Goal: Task Accomplishment & Management: Use online tool/utility

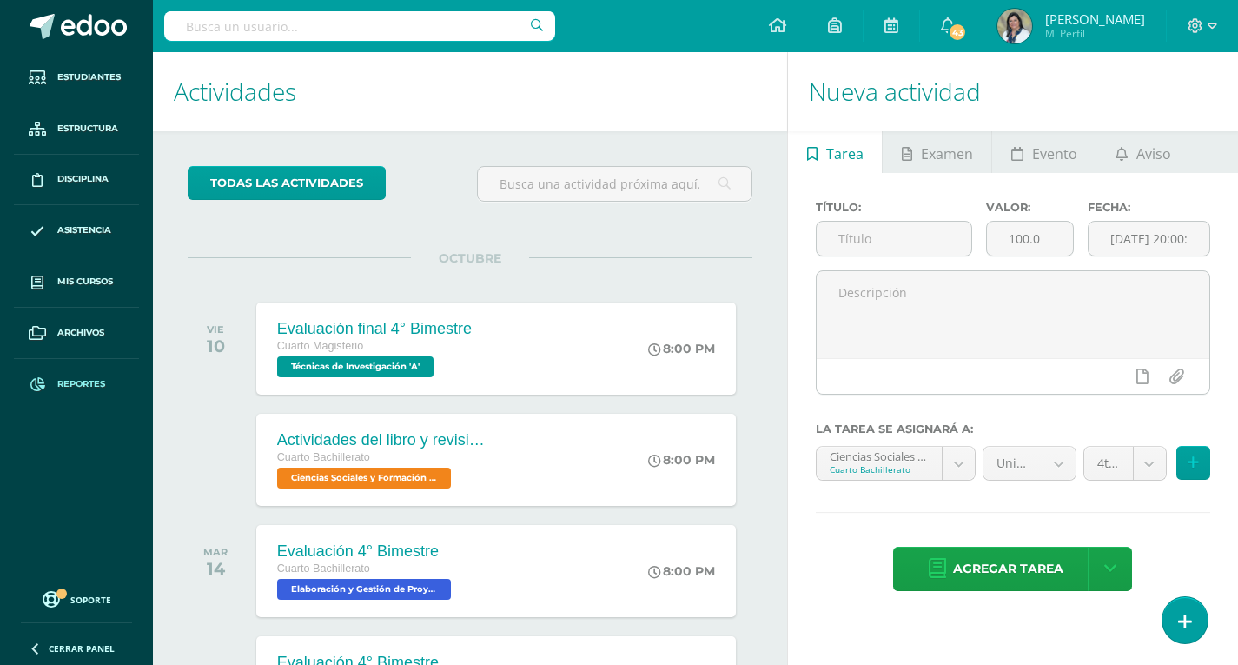
drag, startPoint x: 65, startPoint y: 385, endPoint x: 535, endPoint y: 421, distance: 471.5
click at [65, 385] on span "Reportes" at bounding box center [81, 384] width 48 height 14
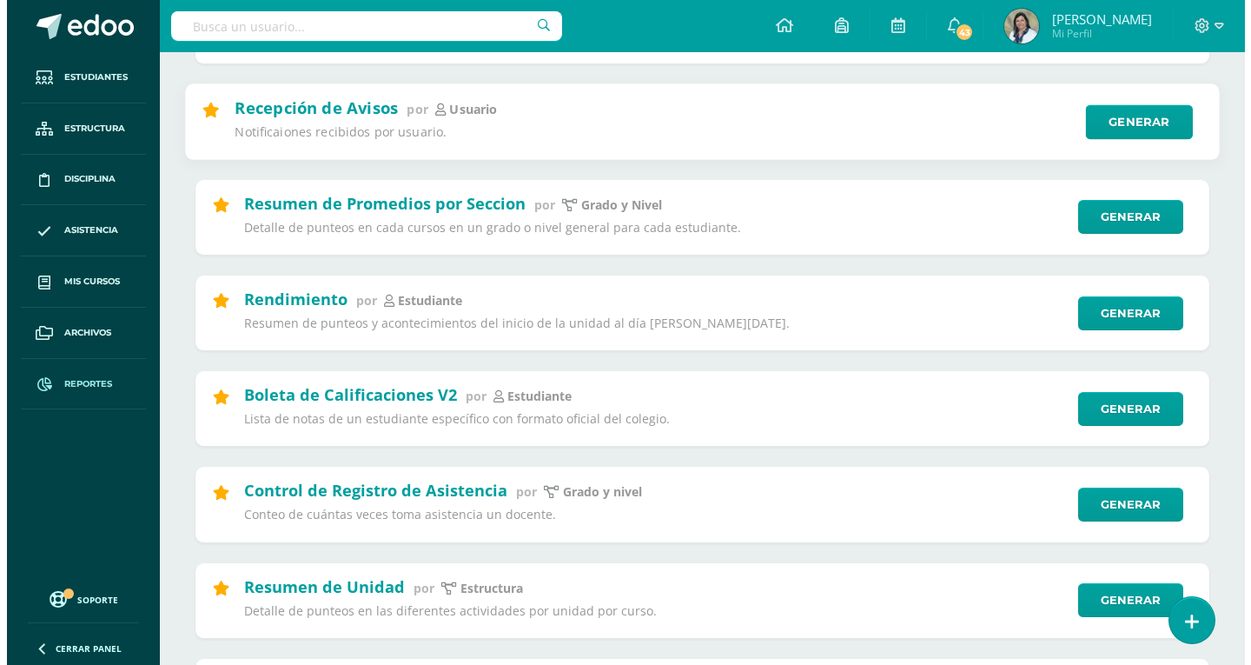
scroll to position [348, 0]
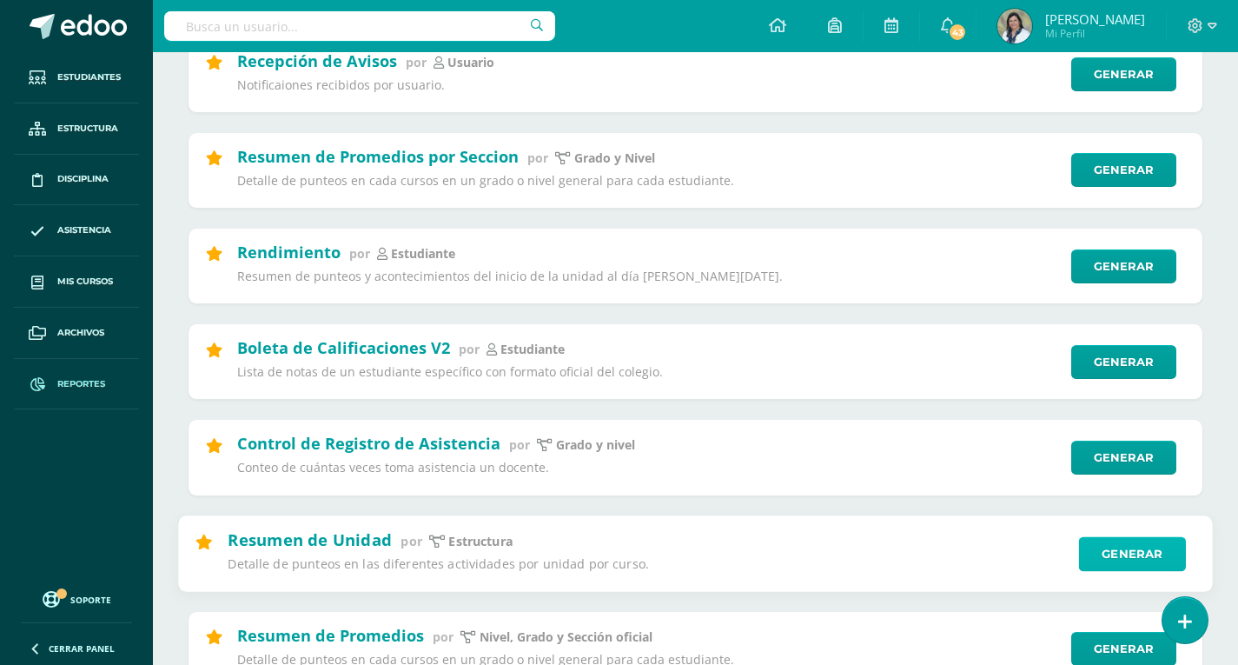
click at [1156, 550] on link "Generar" at bounding box center [1132, 553] width 107 height 35
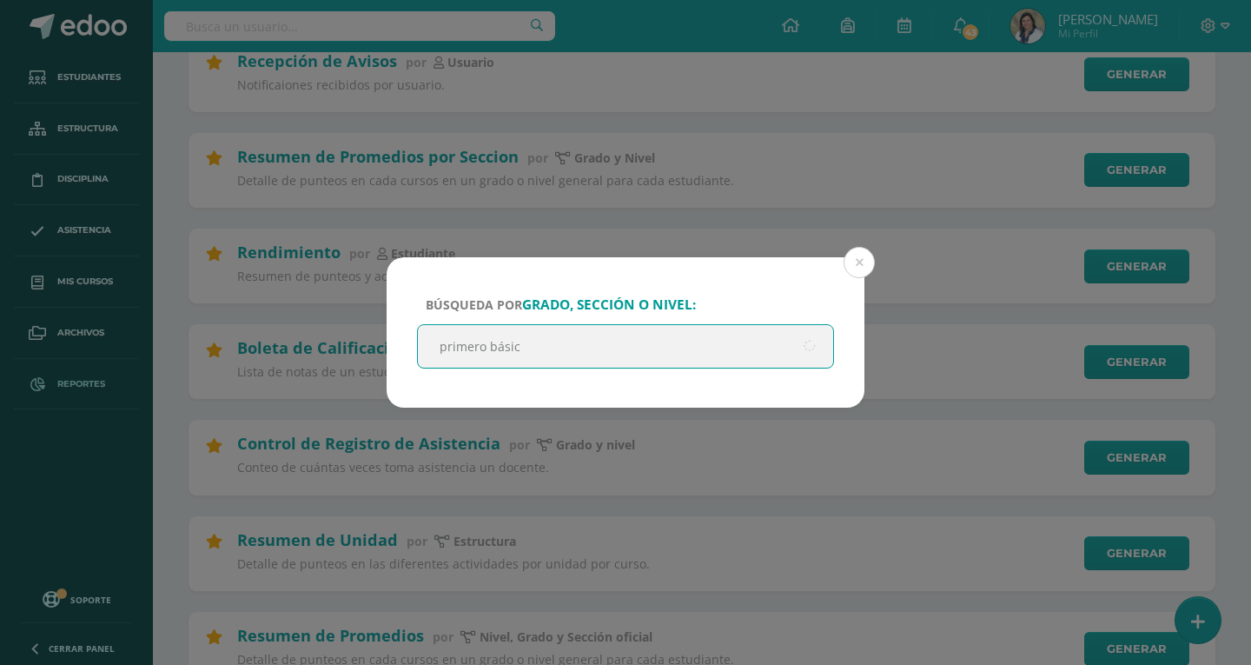
type input "primero básico"
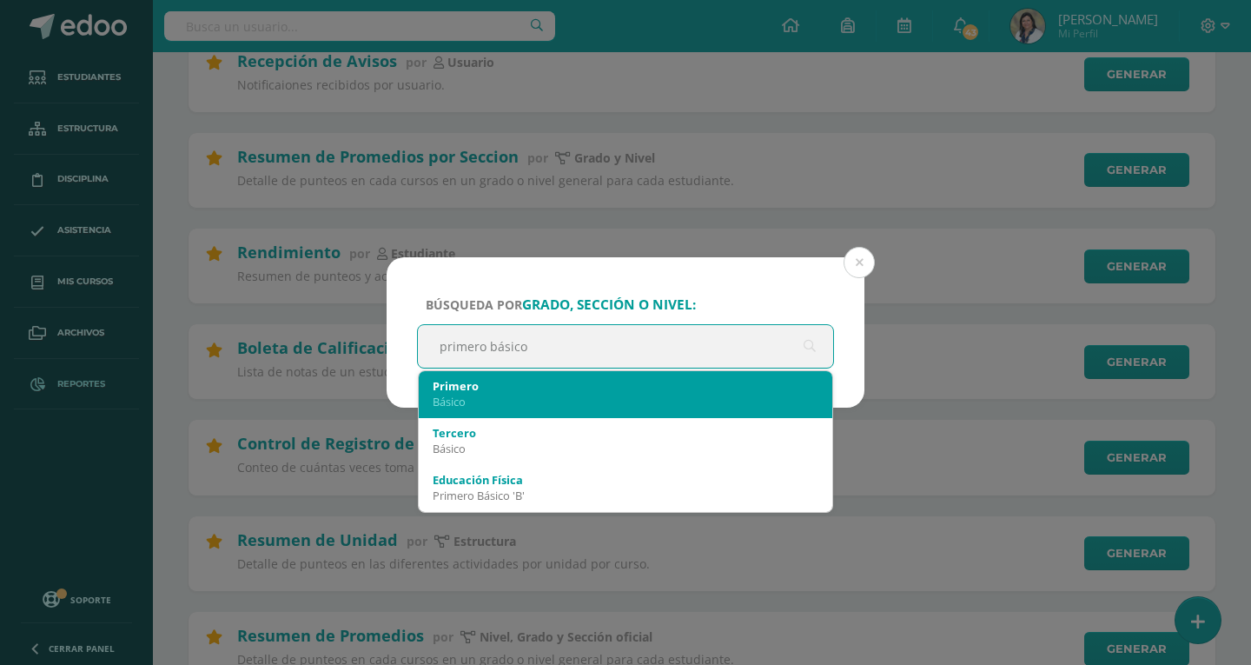
click at [451, 395] on div "Básico" at bounding box center [626, 402] width 386 height 16
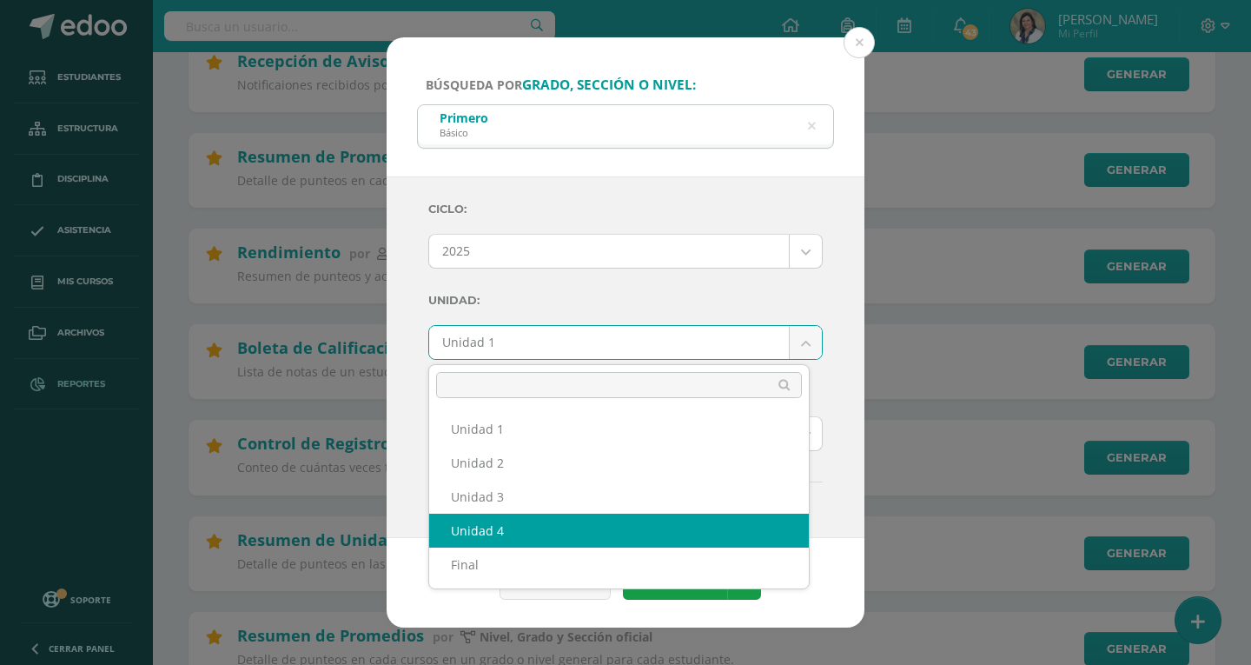
select select "Unidad 4"
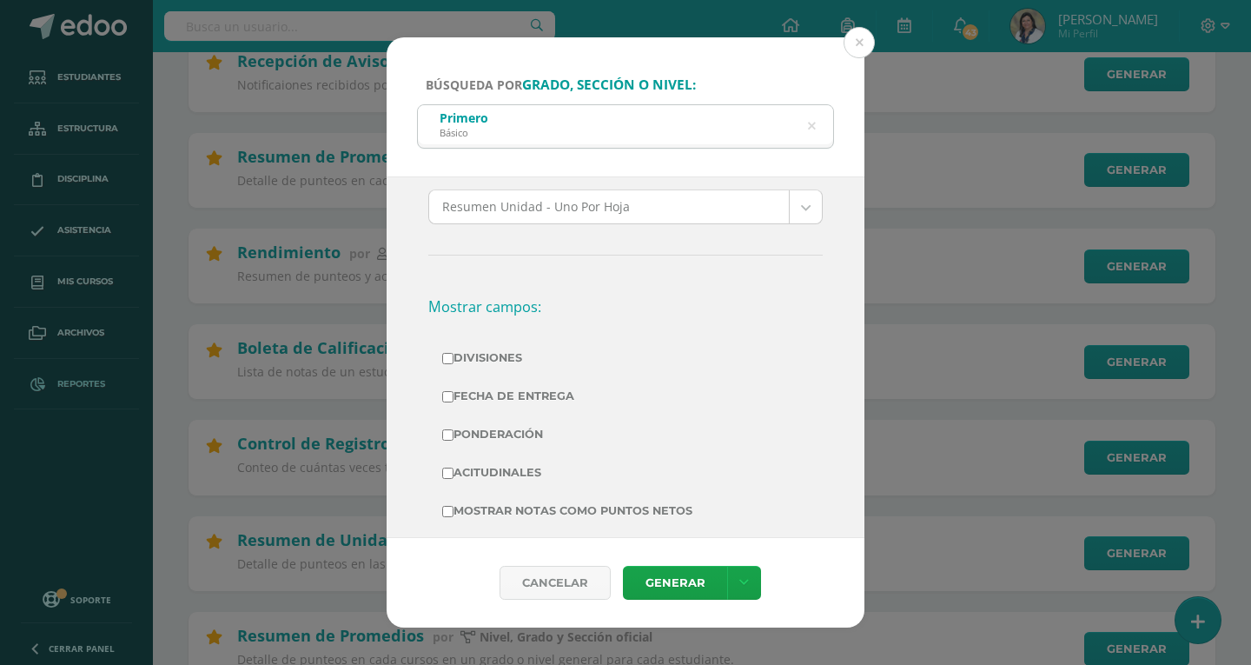
scroll to position [261, 0]
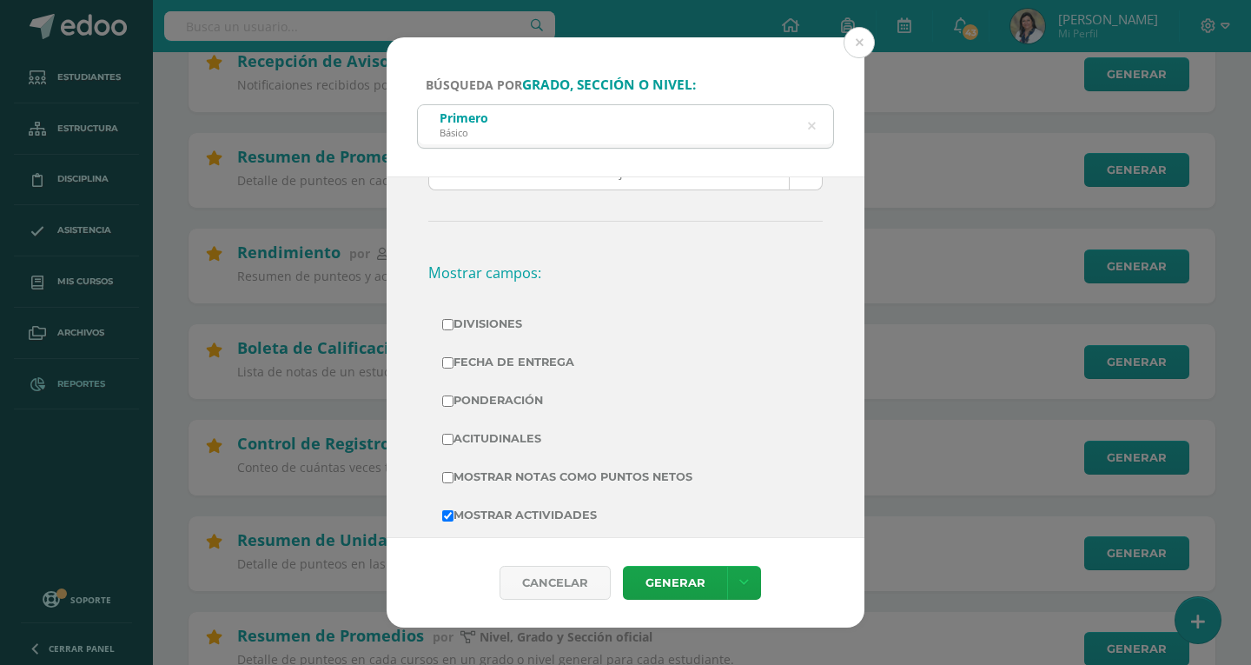
click at [448, 475] on input "Mostrar Notas Como Puntos Netos" at bounding box center [447, 477] width 11 height 11
checkbox input "true"
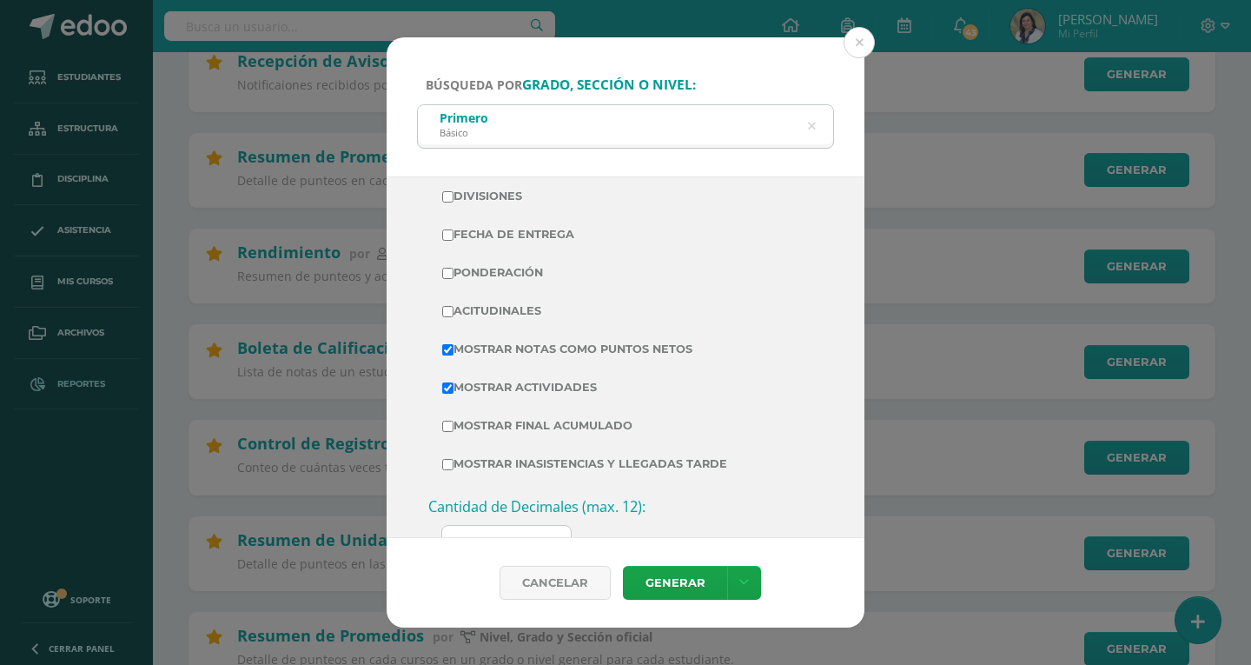
scroll to position [435, 0]
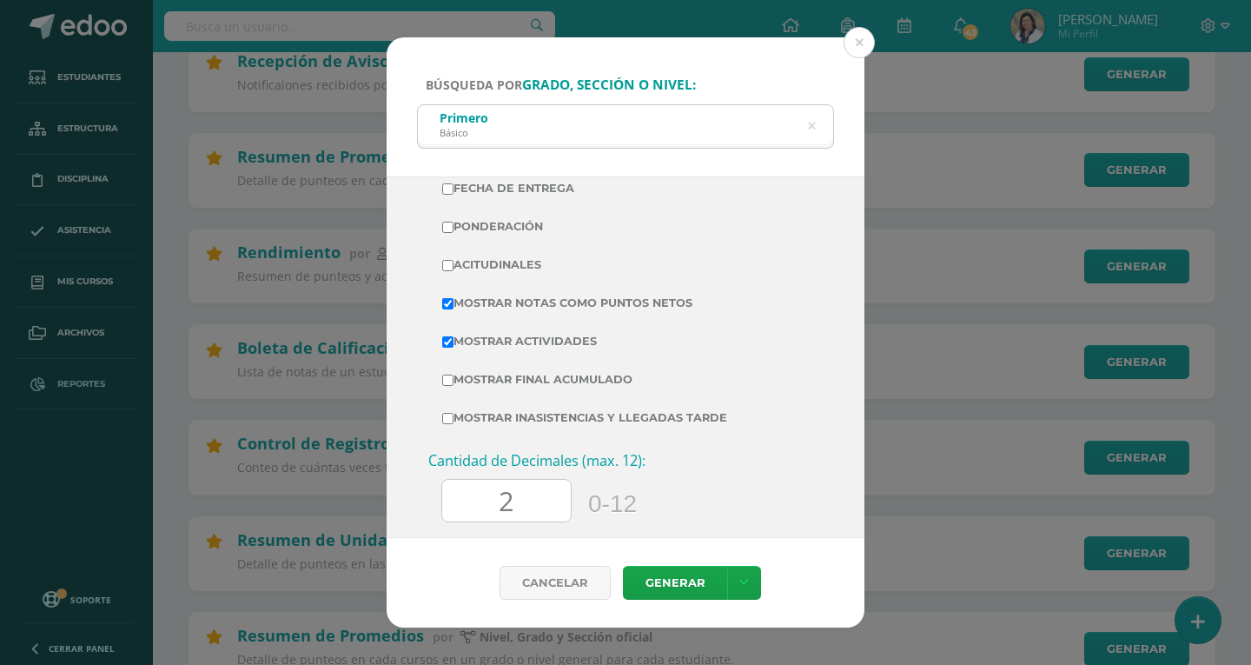
click at [521, 488] on input "2" at bounding box center [506, 501] width 129 height 43
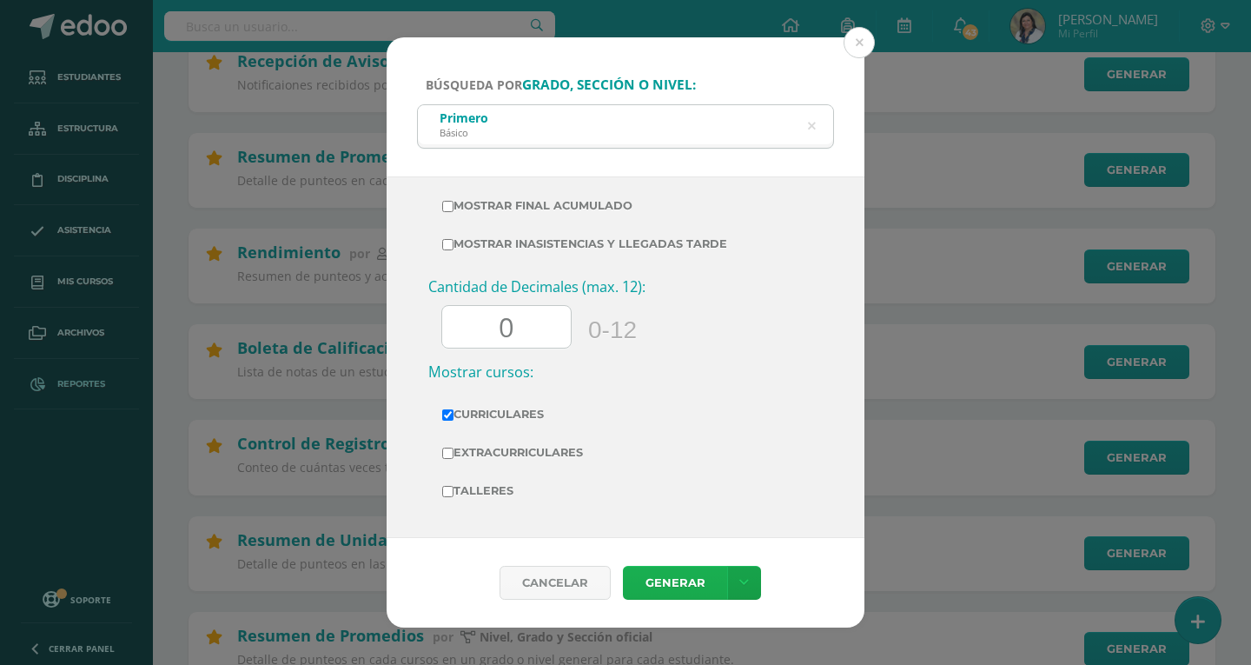
type input "0"
click at [678, 583] on link "Generar" at bounding box center [675, 583] width 104 height 34
click at [811, 124] on icon at bounding box center [811, 126] width 36 height 36
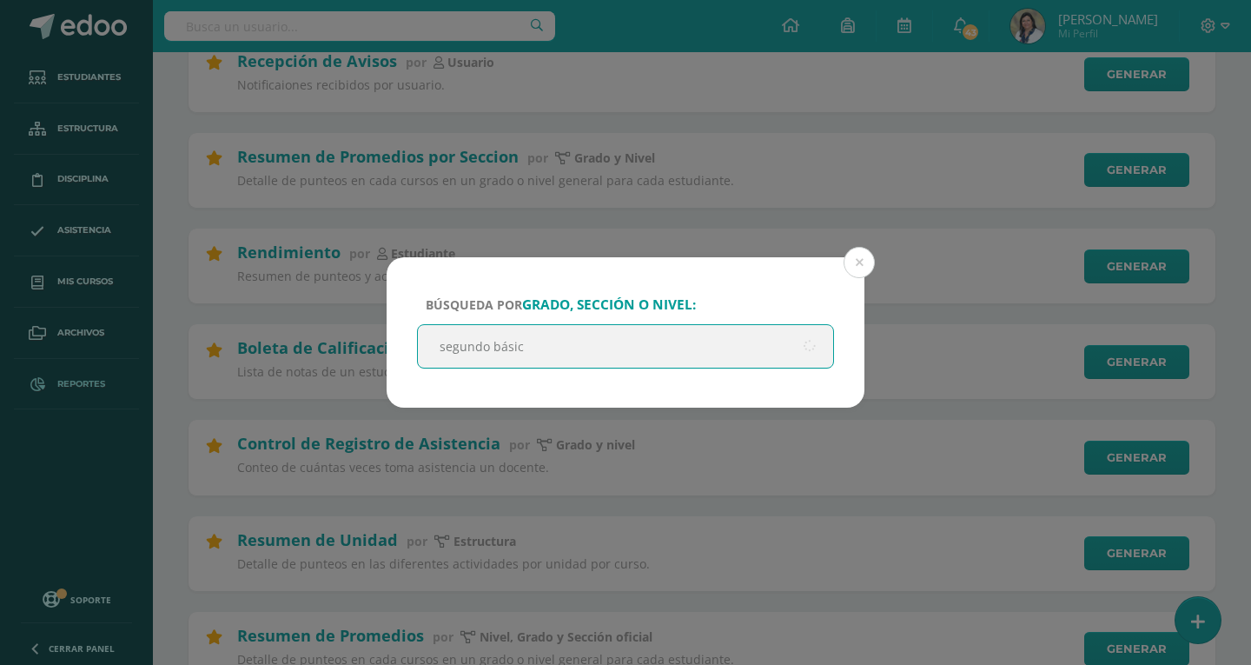
type input "segundo básico"
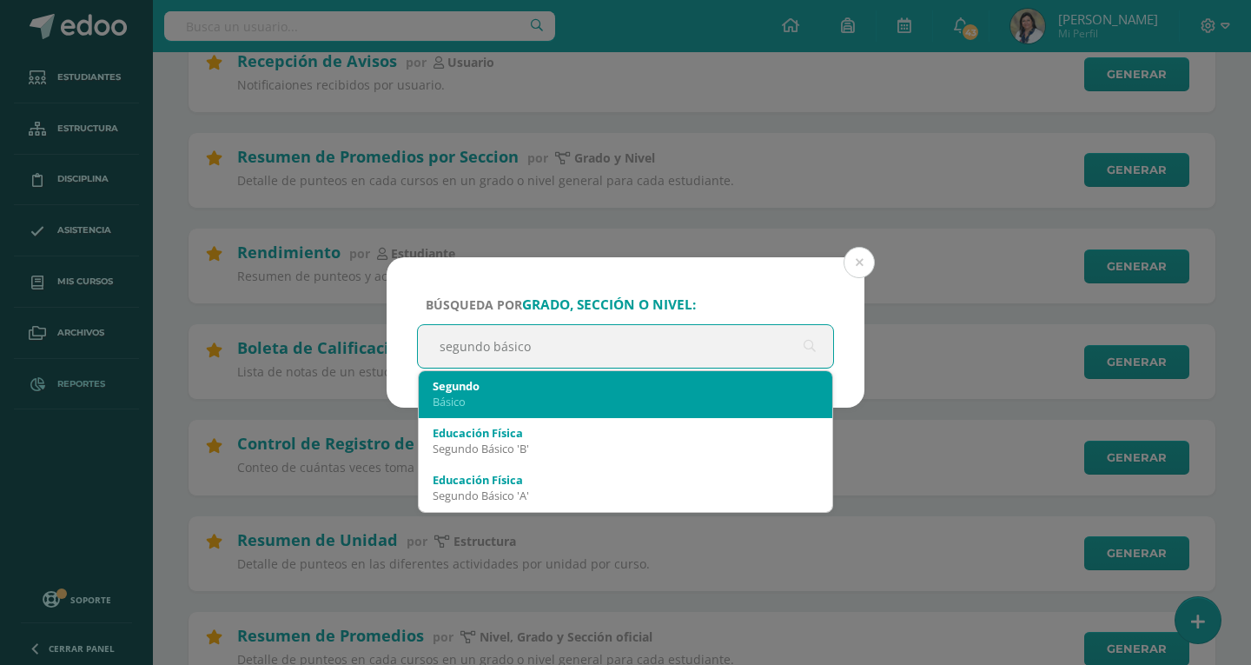
click at [497, 399] on div "Básico" at bounding box center [626, 402] width 386 height 16
